Goal: Information Seeking & Learning: Learn about a topic

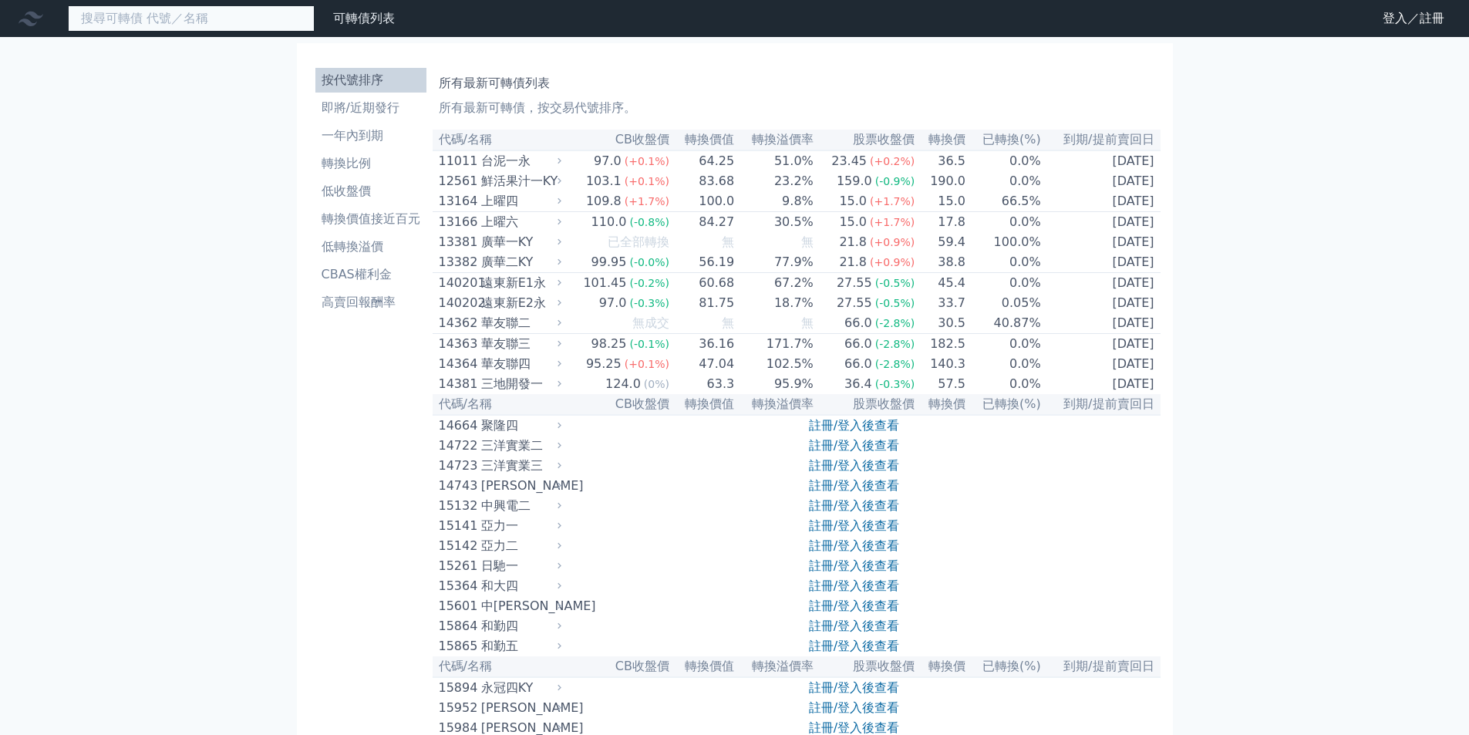
click at [179, 18] on input at bounding box center [191, 18] width 247 height 26
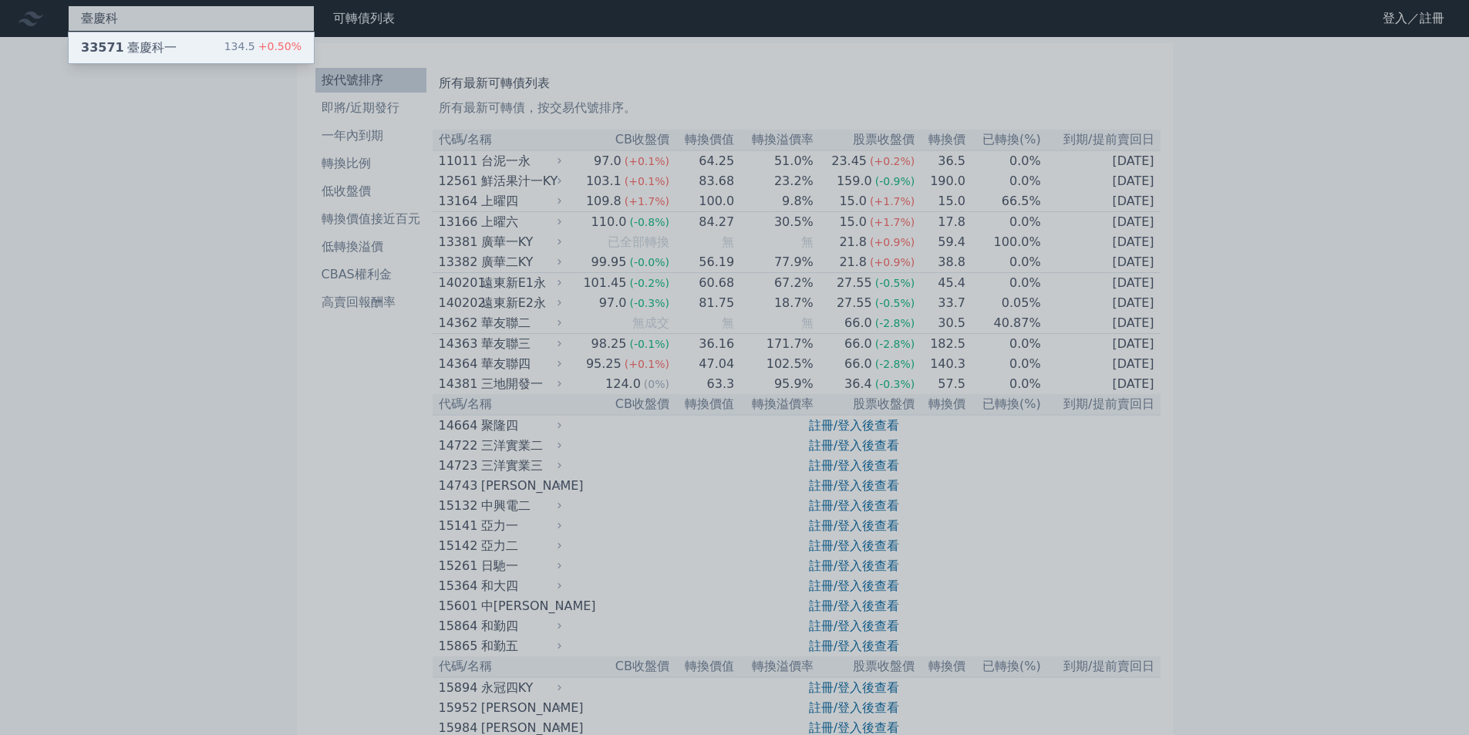
type input "臺慶科"
click at [187, 36] on div "33571 臺慶科一 134.5 +0.50%" at bounding box center [191, 47] width 245 height 31
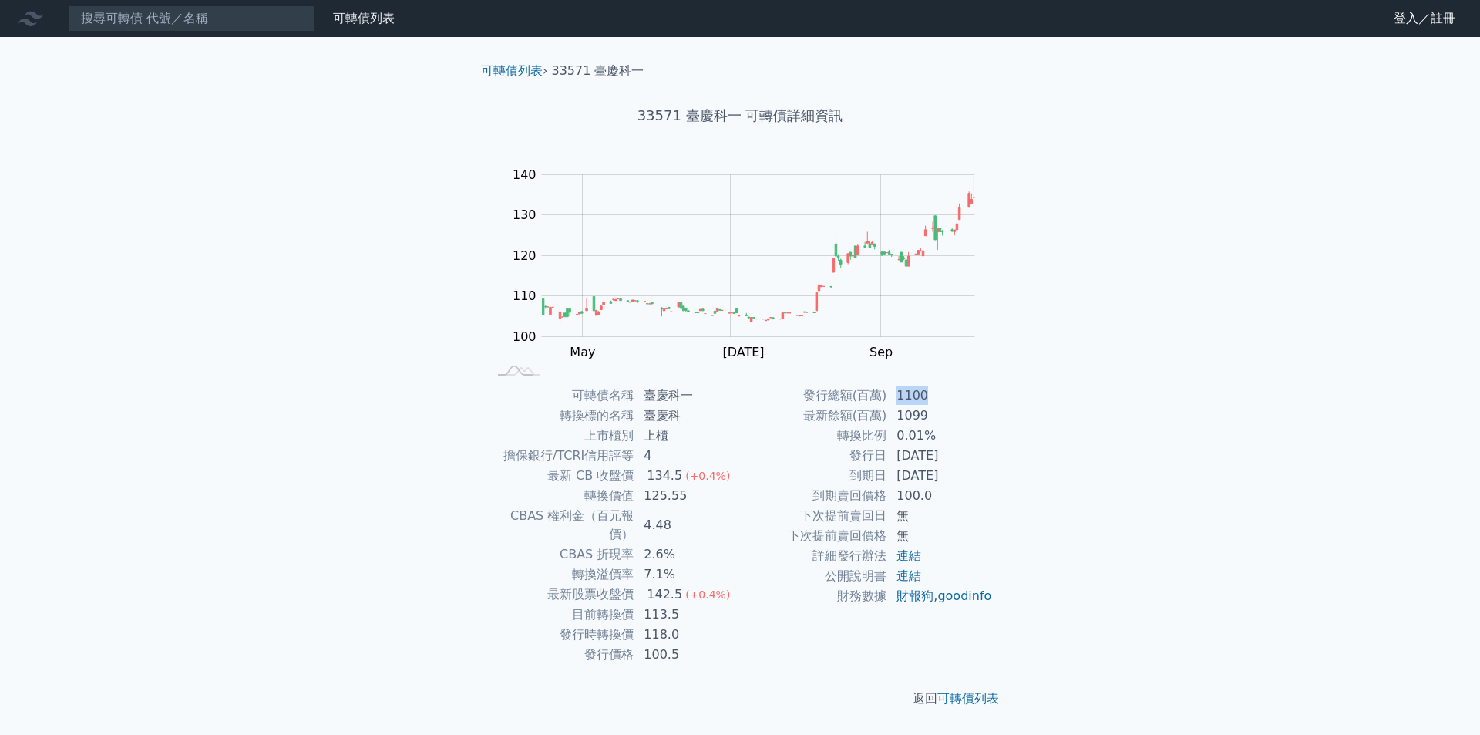
drag, startPoint x: 924, startPoint y: 392, endPoint x: 899, endPoint y: 385, distance: 26.4
click at [899, 385] on td "1100" at bounding box center [940, 395] width 106 height 20
click at [951, 407] on td "1099" at bounding box center [940, 416] width 106 height 20
drag, startPoint x: 926, startPoint y: 394, endPoint x: 899, endPoint y: 392, distance: 27.1
click at [899, 392] on td "1100" at bounding box center [940, 395] width 106 height 20
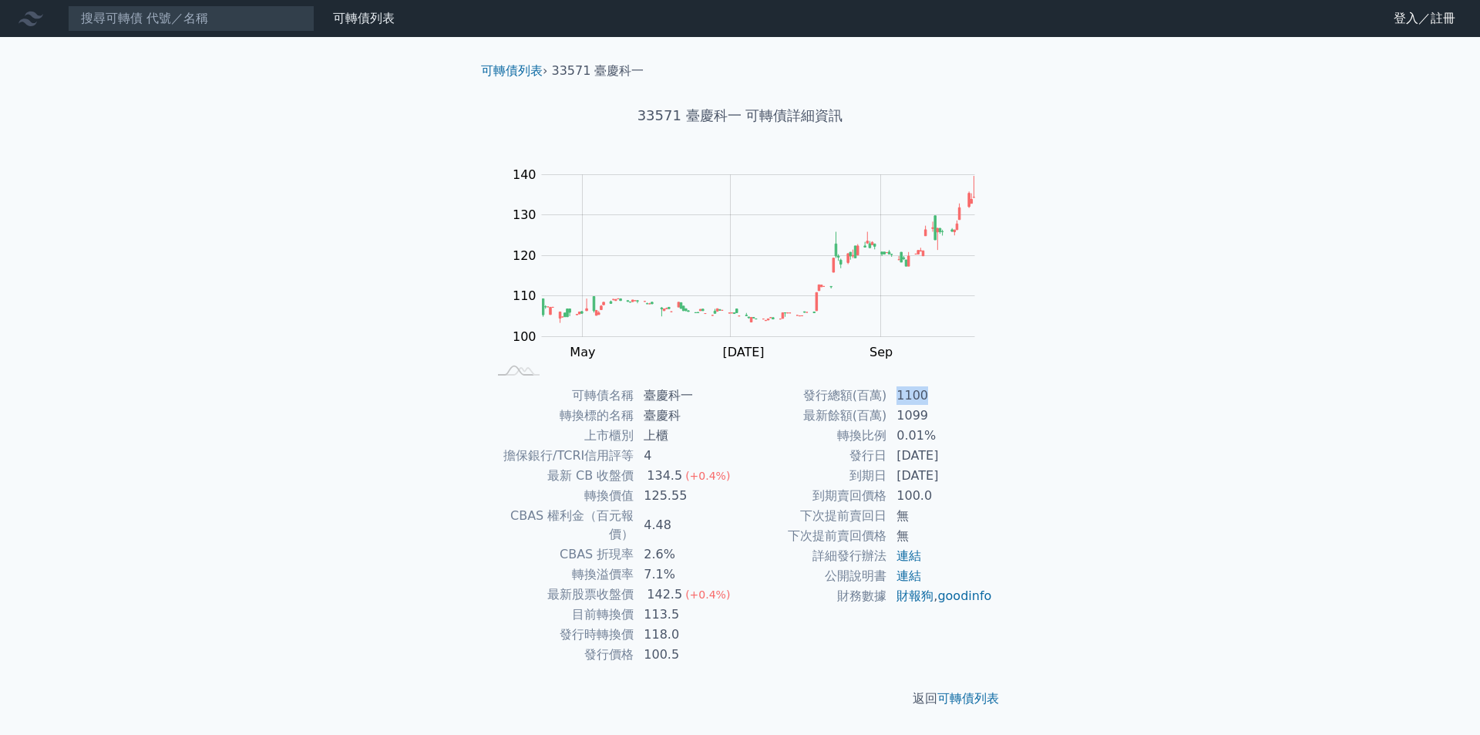
click at [930, 392] on td "1100" at bounding box center [940, 395] width 106 height 20
drag, startPoint x: 924, startPoint y: 394, endPoint x: 898, endPoint y: 398, distance: 26.5
click at [898, 398] on td "1100" at bounding box center [940, 395] width 106 height 20
click at [918, 413] on td "1099" at bounding box center [940, 416] width 106 height 20
click at [930, 410] on td "1099" at bounding box center [940, 416] width 106 height 20
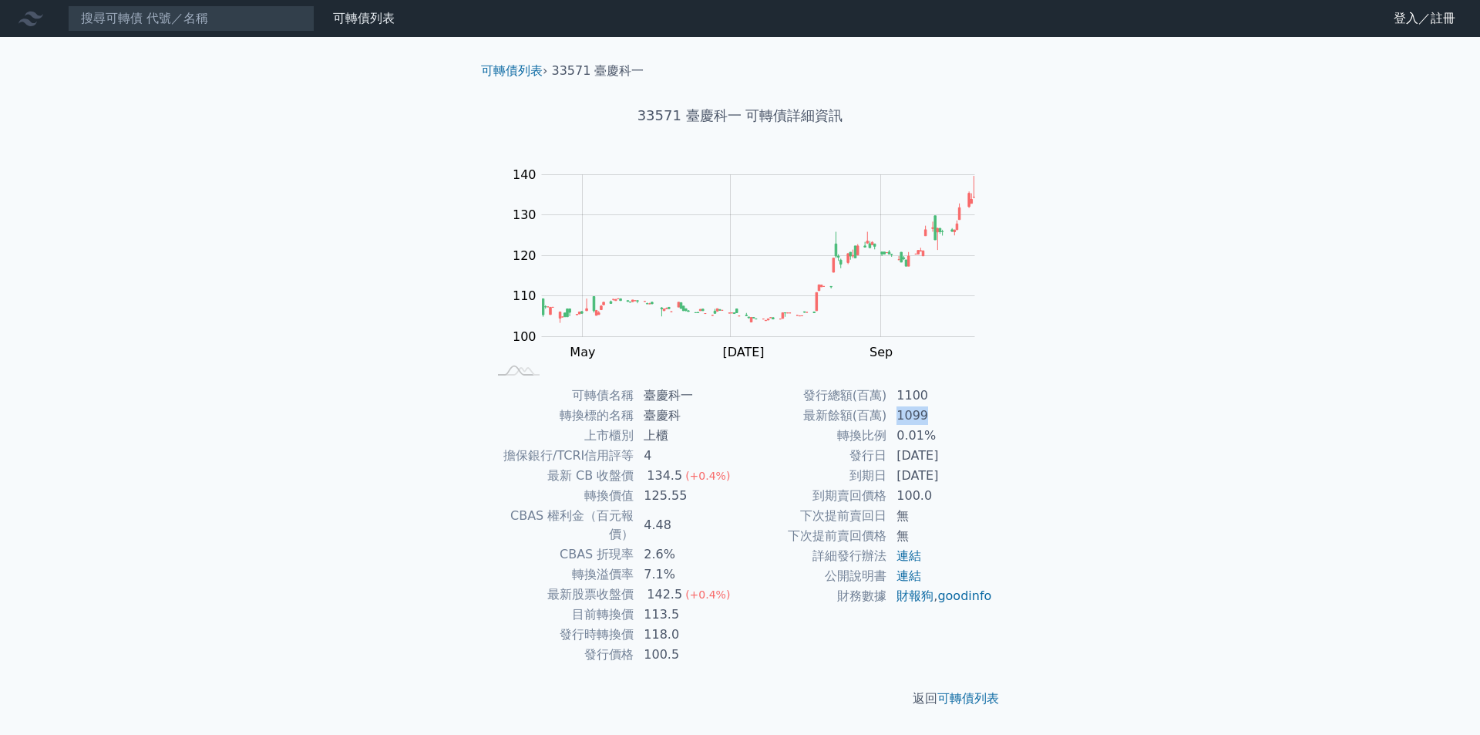
drag, startPoint x: 927, startPoint y: 412, endPoint x: 895, endPoint y: 413, distance: 31.6
click at [895, 413] on td "1099" at bounding box center [940, 416] width 106 height 20
click at [942, 408] on td "1099" at bounding box center [940, 416] width 106 height 20
click at [924, 416] on td "1099" at bounding box center [940, 416] width 106 height 20
click at [924, 412] on td "1099" at bounding box center [940, 416] width 106 height 20
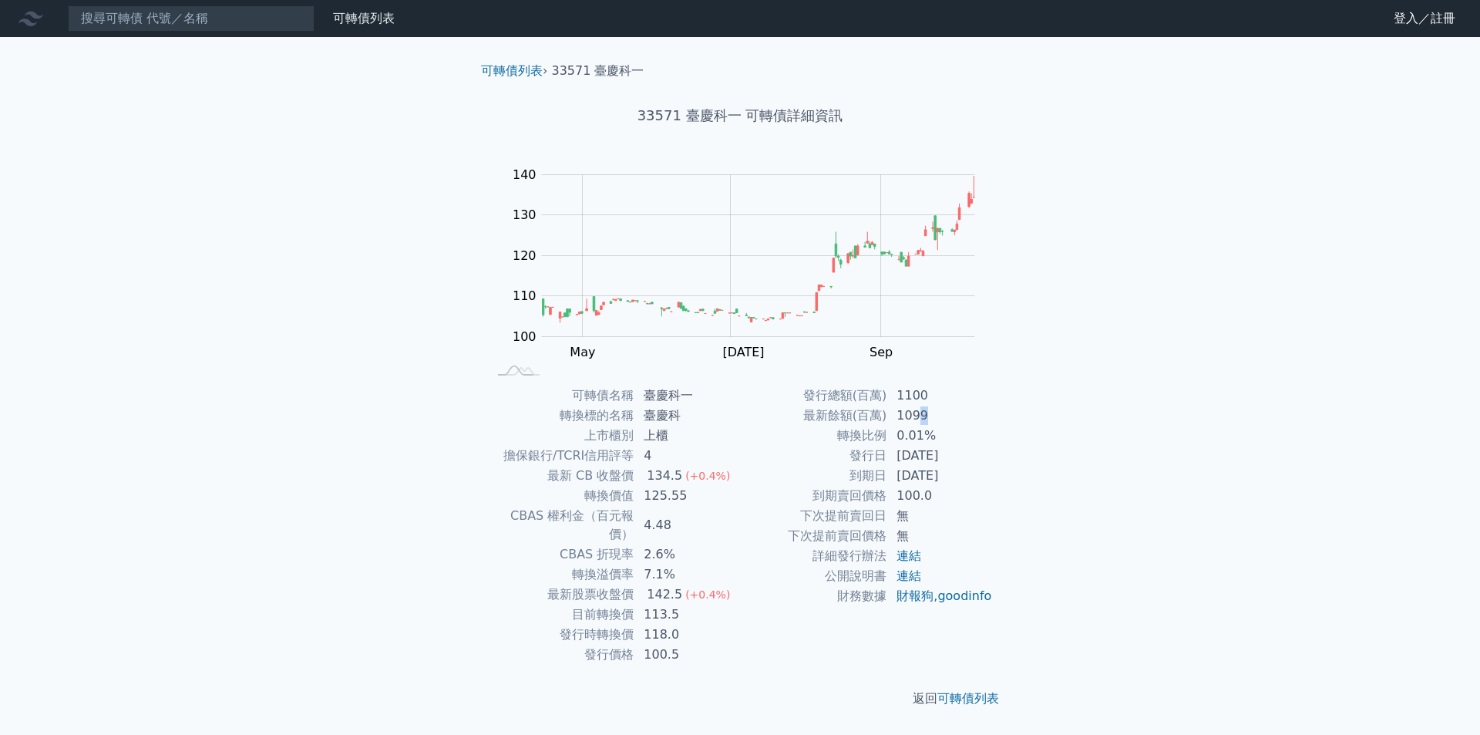
click at [924, 413] on td "1099" at bounding box center [940, 416] width 106 height 20
click at [917, 416] on td "1099" at bounding box center [940, 416] width 106 height 20
click at [913, 418] on td "1099" at bounding box center [940, 416] width 106 height 20
drag, startPoint x: 891, startPoint y: 419, endPoint x: 905, endPoint y: 414, distance: 14.9
click at [905, 414] on td "1099" at bounding box center [940, 416] width 106 height 20
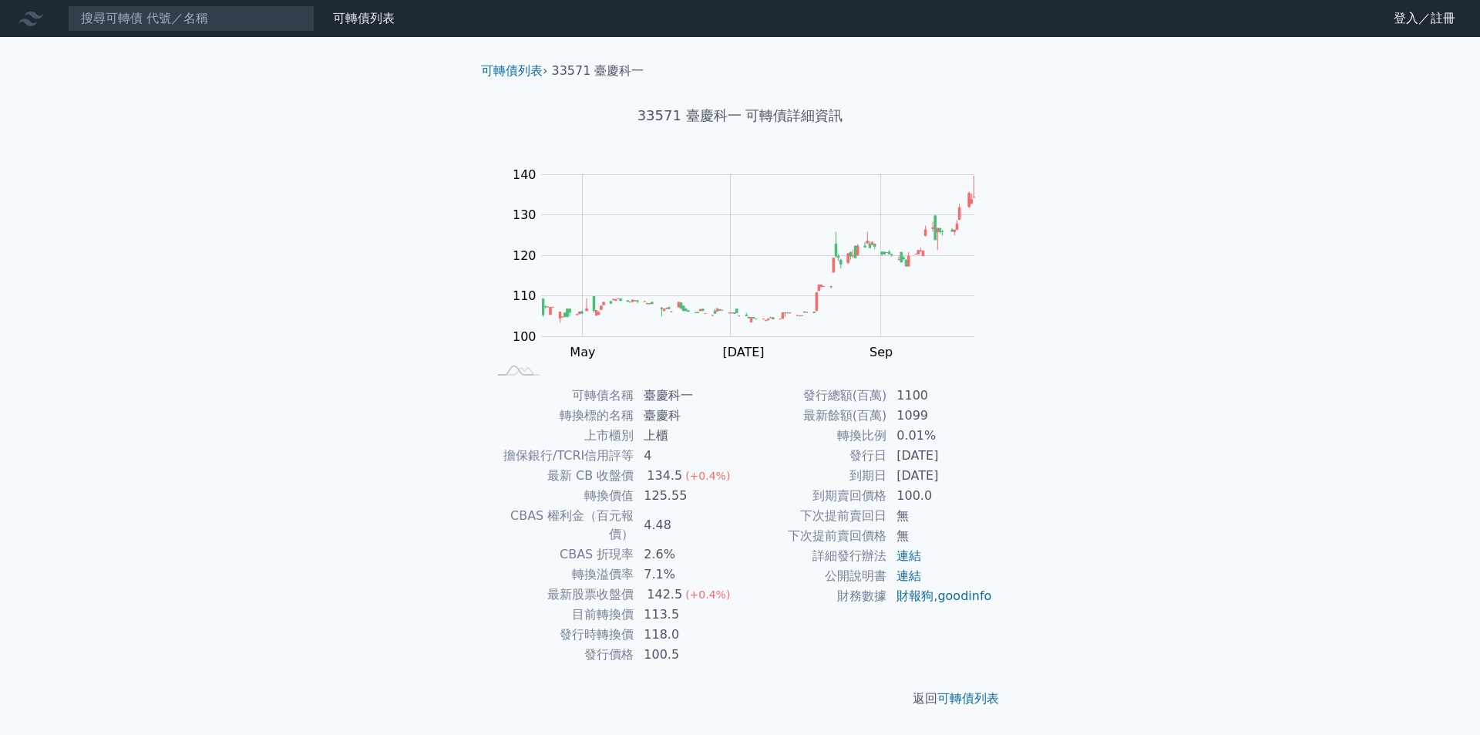
click at [929, 409] on td "1099" at bounding box center [940, 416] width 106 height 20
drag, startPoint x: 926, startPoint y: 394, endPoint x: 897, endPoint y: 399, distance: 29.8
click at [897, 399] on td "1100" at bounding box center [940, 395] width 106 height 20
click at [896, 399] on td "1100" at bounding box center [940, 395] width 106 height 20
click at [904, 557] on link "連結" at bounding box center [909, 555] width 25 height 15
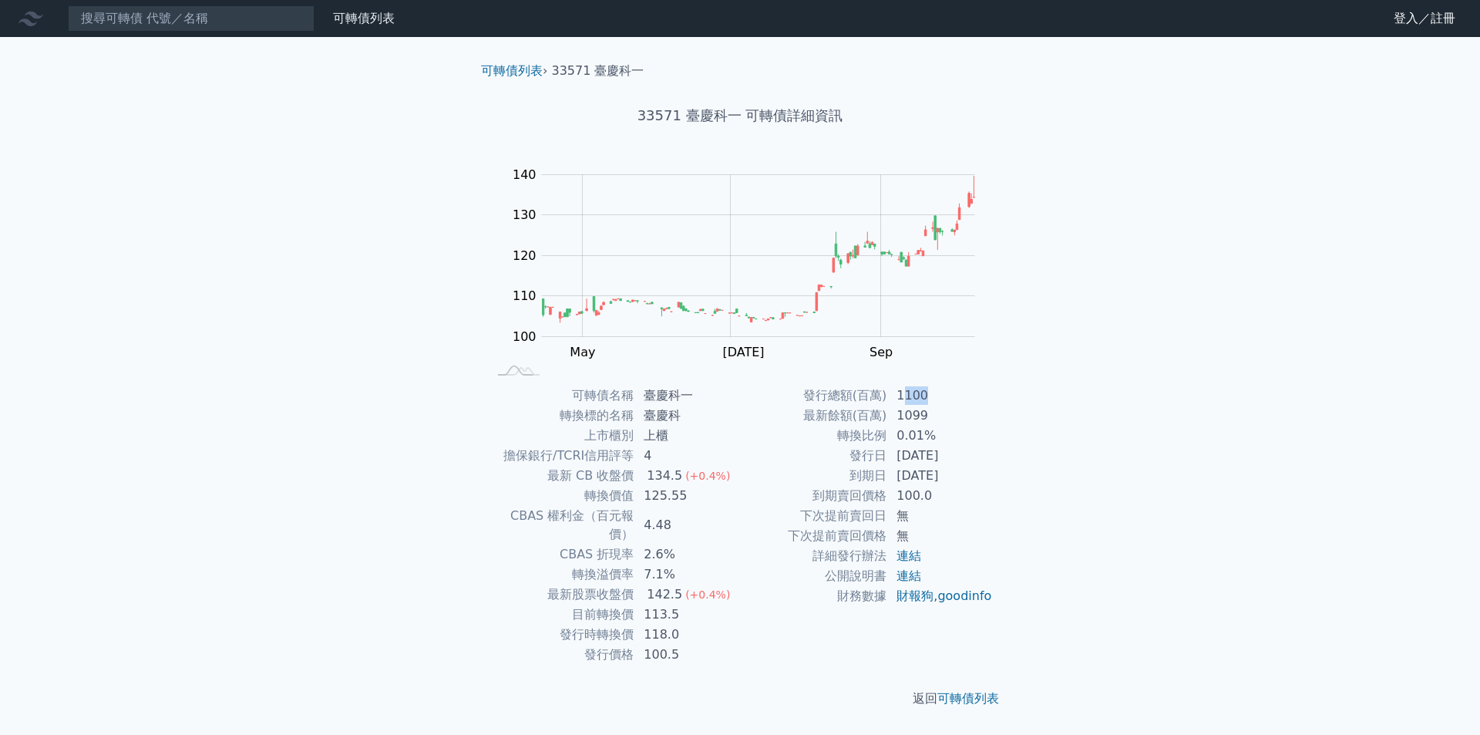
drag, startPoint x: 926, startPoint y: 395, endPoint x: 902, endPoint y: 397, distance: 23.9
click at [902, 397] on td "1100" at bounding box center [940, 395] width 106 height 20
click at [947, 396] on td "1100" at bounding box center [940, 395] width 106 height 20
drag, startPoint x: 932, startPoint y: 395, endPoint x: 900, endPoint y: 396, distance: 32.4
click at [900, 396] on td "1100" at bounding box center [940, 395] width 106 height 20
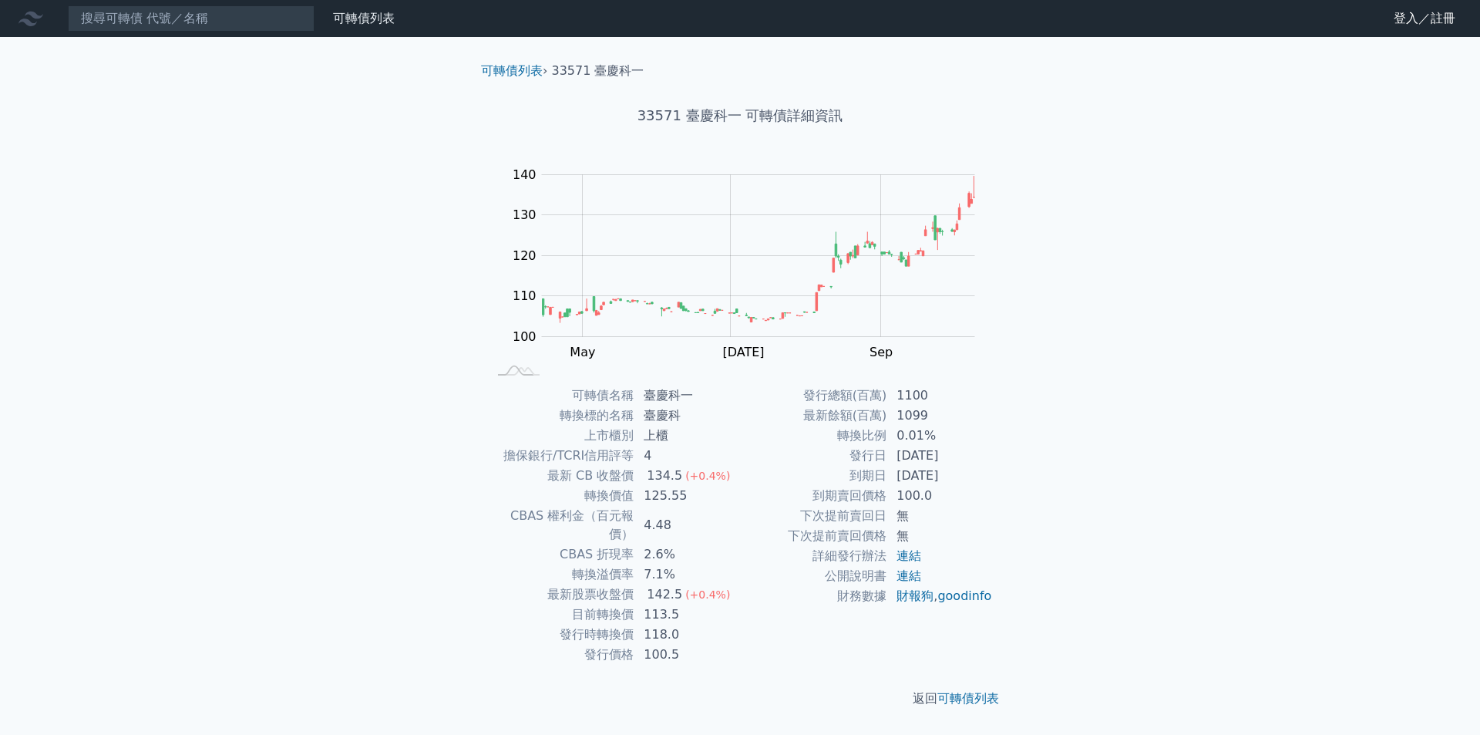
click at [938, 406] on td "1099" at bounding box center [940, 416] width 106 height 20
drag, startPoint x: 928, startPoint y: 397, endPoint x: 900, endPoint y: 394, distance: 28.7
click at [900, 394] on td "1100" at bounding box center [940, 395] width 106 height 20
drag, startPoint x: 925, startPoint y: 412, endPoint x: 900, endPoint y: 412, distance: 25.4
click at [900, 412] on td "1099" at bounding box center [940, 416] width 106 height 20
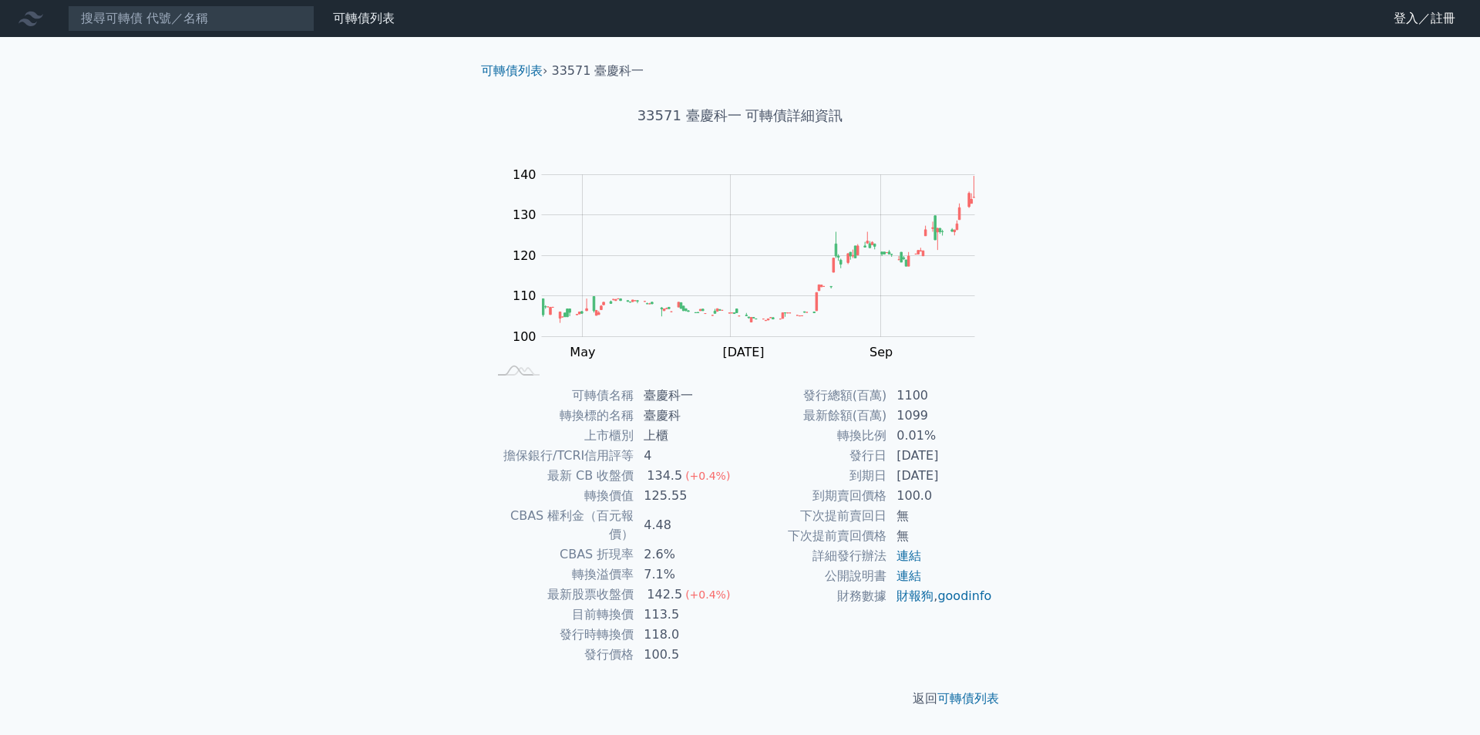
drag, startPoint x: 635, startPoint y: 411, endPoint x: 613, endPoint y: 456, distance: 50.7
click at [613, 456] on td "擔保銀行/TCRI信用評等" at bounding box center [560, 456] width 147 height 20
drag, startPoint x: 642, startPoint y: 596, endPoint x: 683, endPoint y: 614, distance: 44.5
click at [683, 614] on tbody "可轉債名稱 臺慶科一 轉換標的名稱 臺慶科 上市櫃別 上櫃 擔保銀行/TCRI信用評等 4 最新 CB 收盤價 134.5 (+0.4%) 轉換價值 125.…" at bounding box center [613, 524] width 253 height 279
click at [694, 644] on td "100.5" at bounding box center [687, 654] width 106 height 20
